Goal: Information Seeking & Learning: Learn about a topic

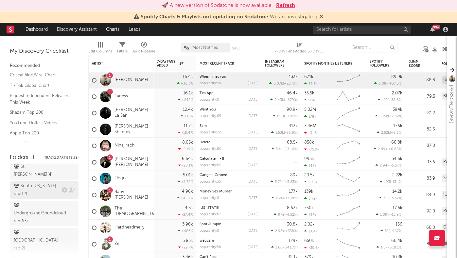
scroll to position [25, 0]
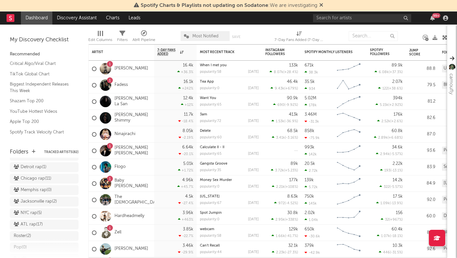
scroll to position [249, 0]
click at [39, 221] on div "ATL rap ( 17 )" at bounding box center [28, 225] width 29 height 8
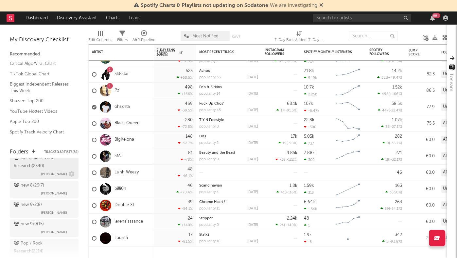
scroll to position [404, 0]
click at [42, 245] on div "Research Priorities ( 4 )" at bounding box center [38, 249] width 48 height 8
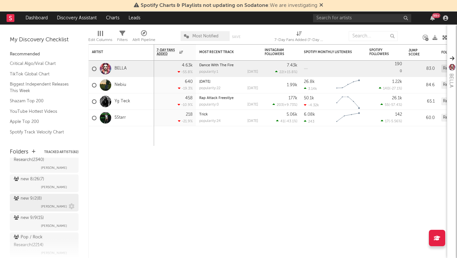
scroll to position [388, 0]
click at [44, 215] on div "new 9/9 ( 15 )" at bounding box center [29, 219] width 30 height 8
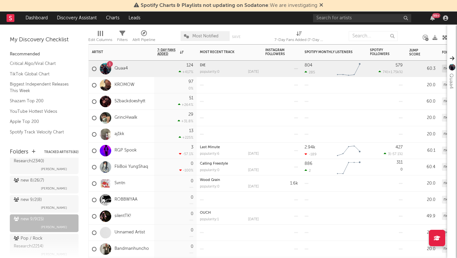
click at [122, 178] on div "Svntn" at bounding box center [108, 183] width 33 height 19
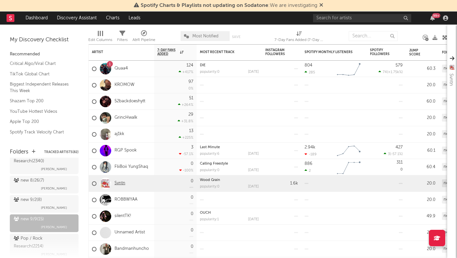
click at [120, 182] on link "Svntn" at bounding box center [120, 183] width 11 height 6
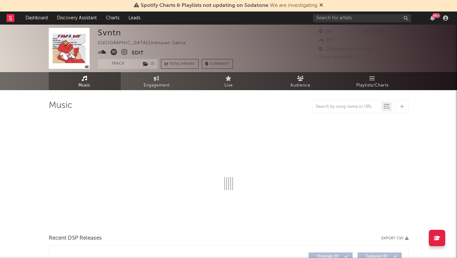
select select "1w"
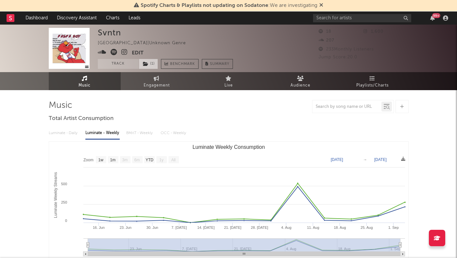
click at [146, 65] on icon at bounding box center [146, 64] width 6 height 5
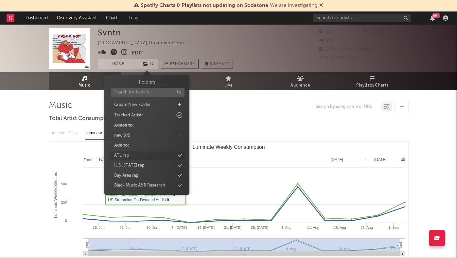
scroll to position [260, 0]
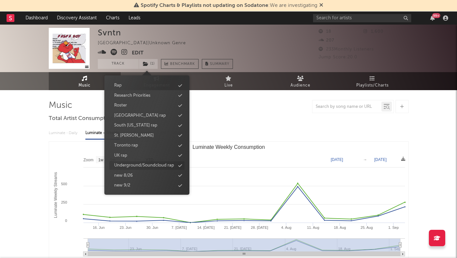
click at [149, 163] on div "Underground/Soundcloud rap" at bounding box center [144, 165] width 60 height 7
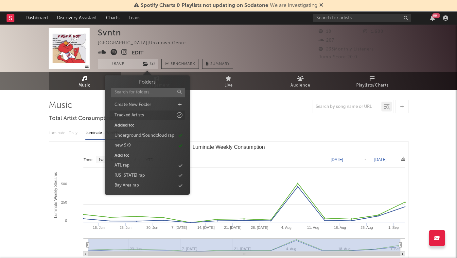
click at [136, 115] on div "Tracked Artists" at bounding box center [129, 115] width 29 height 7
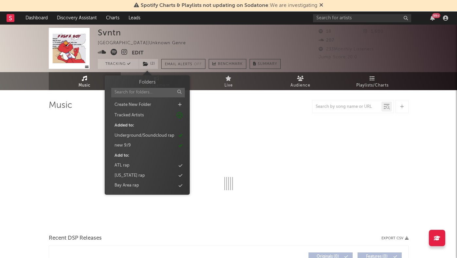
select select "1w"
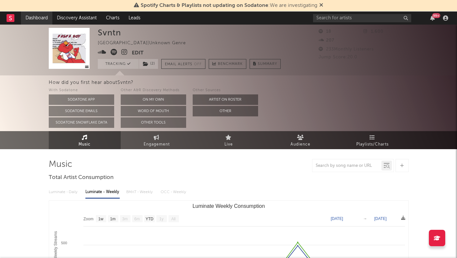
click at [42, 21] on link "Dashboard" at bounding box center [36, 17] width 31 height 13
